Goal: Task Accomplishment & Management: Use online tool/utility

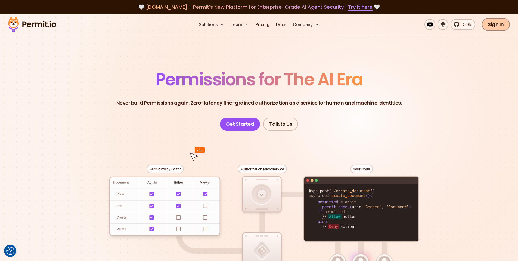
click at [499, 24] on link "Sign In" at bounding box center [496, 24] width 28 height 13
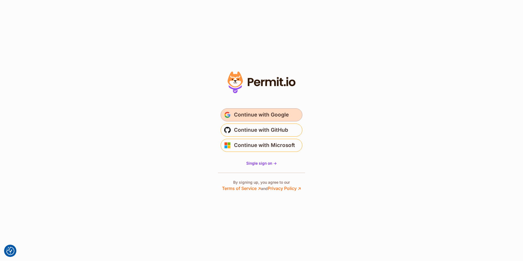
click at [277, 116] on span "Continue with Google" at bounding box center [261, 114] width 55 height 9
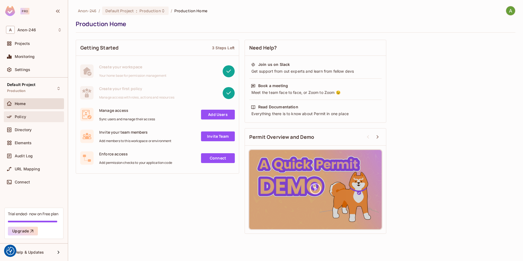
click at [35, 117] on div "Policy" at bounding box center [38, 117] width 47 height 4
